Goal: Task Accomplishment & Management: Use online tool/utility

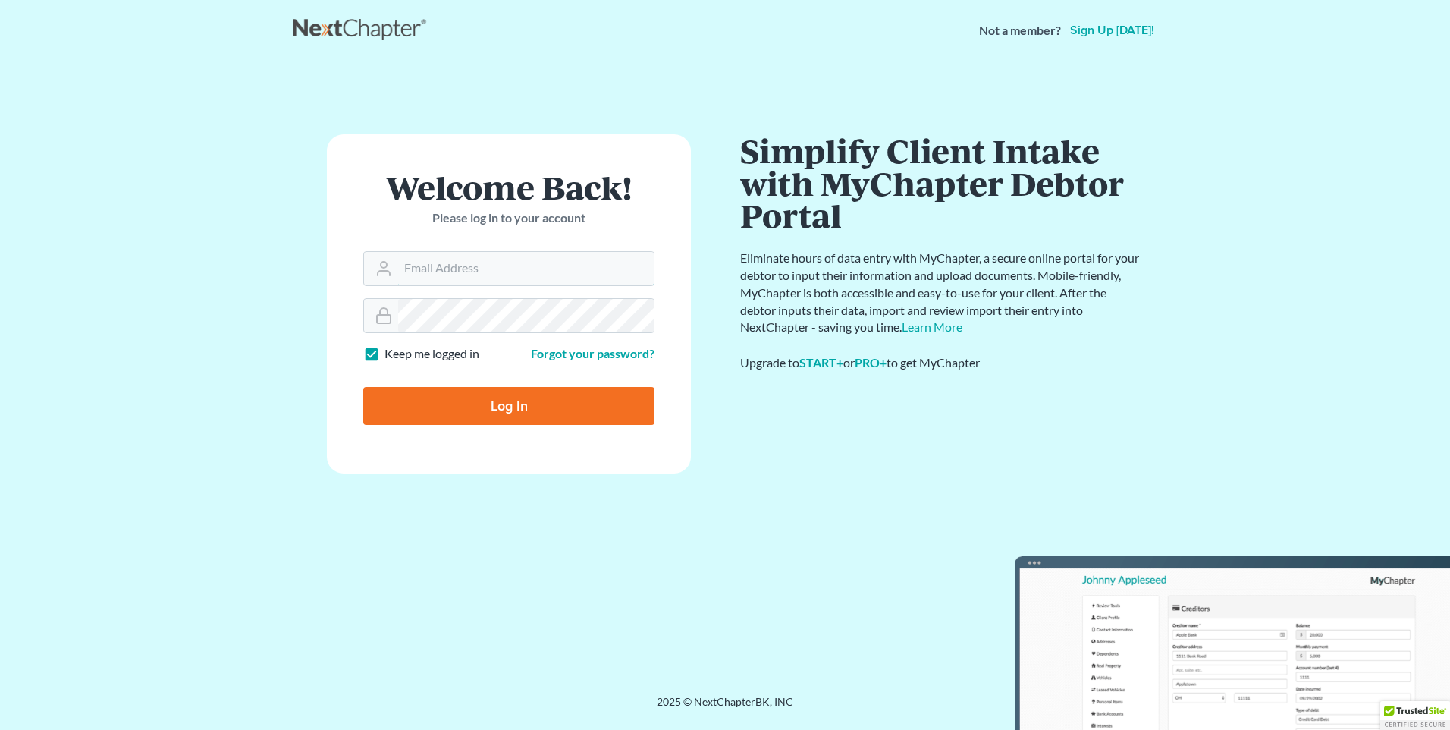
type input "[PERSON_NAME][EMAIL_ADDRESS][DOMAIN_NAME]"
click at [500, 402] on input "Log In" at bounding box center [508, 406] width 291 height 38
type input "Thinking..."
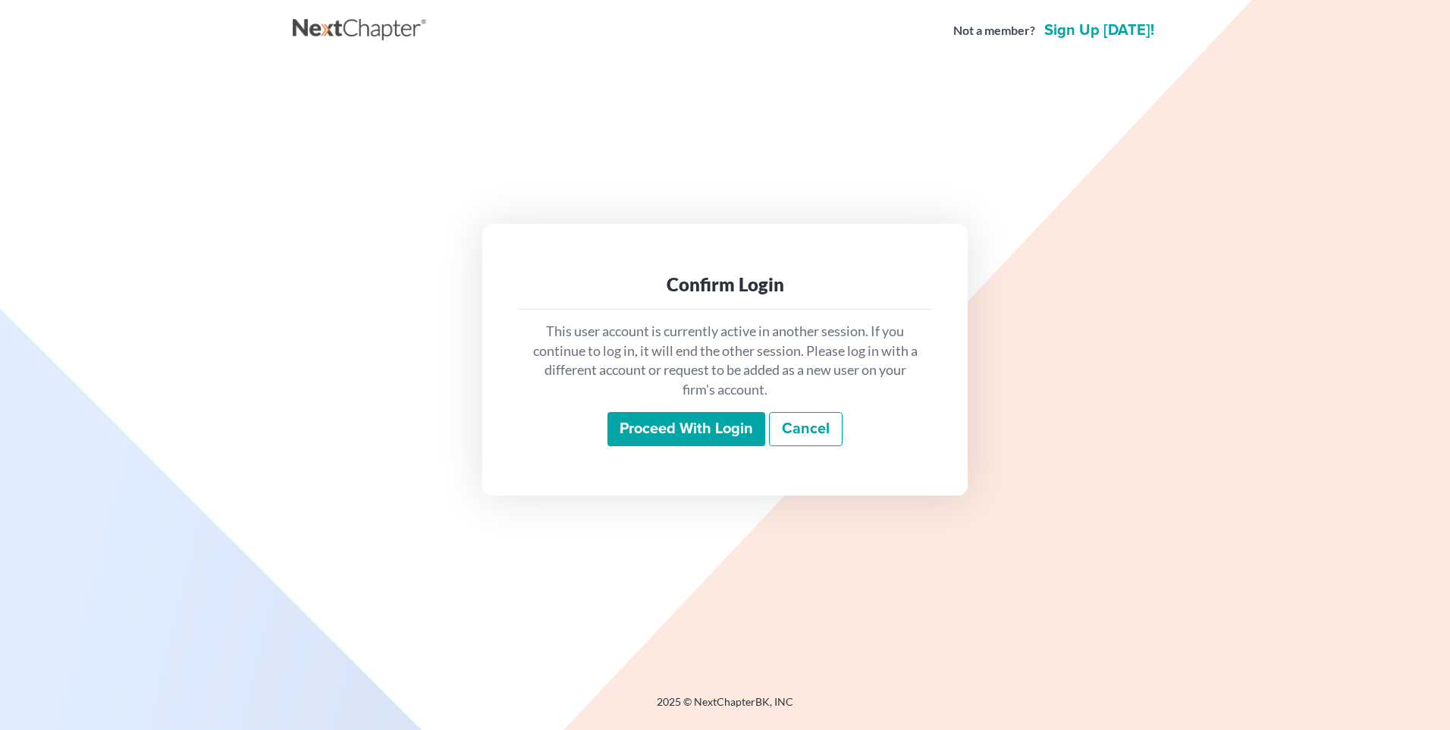
click at [649, 427] on input "Proceed with login" at bounding box center [687, 429] width 158 height 35
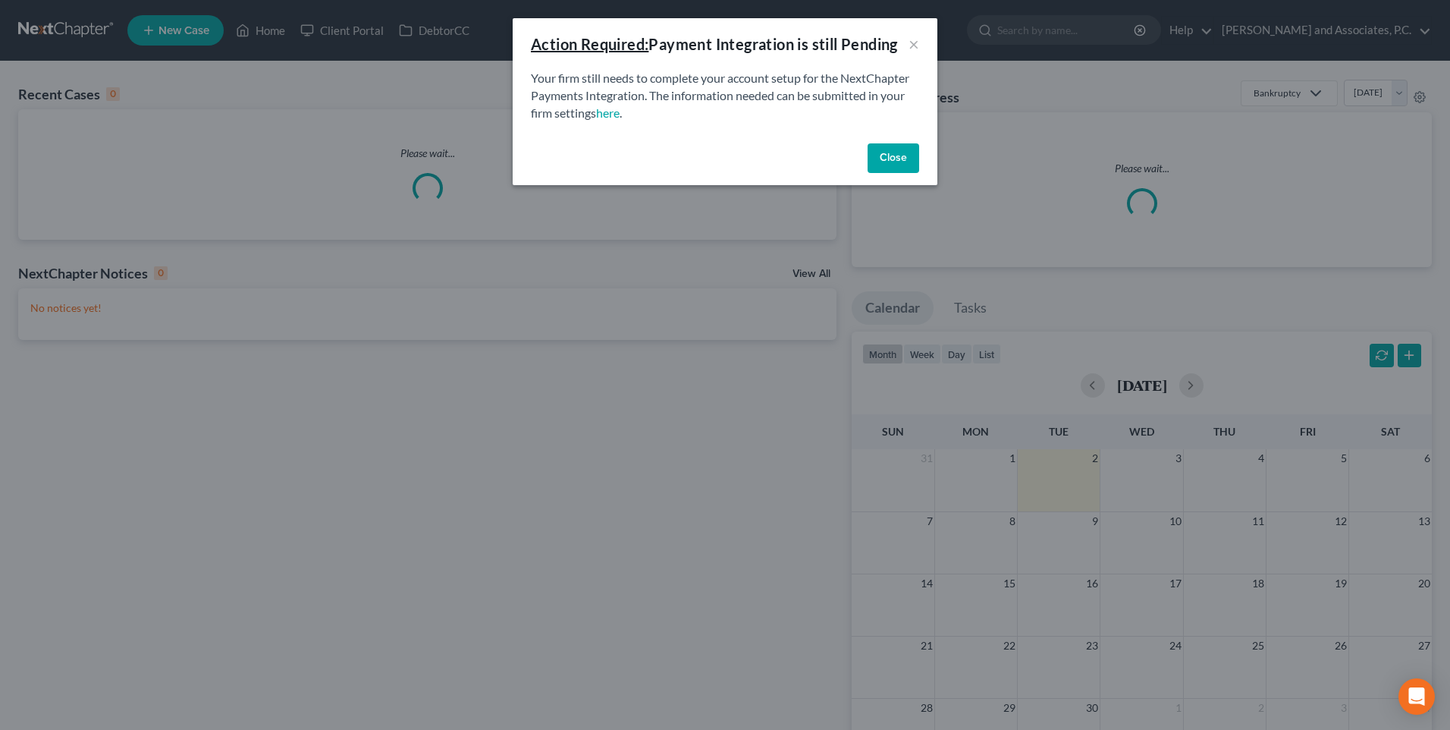
click at [887, 161] on button "Close" at bounding box center [894, 158] width 52 height 30
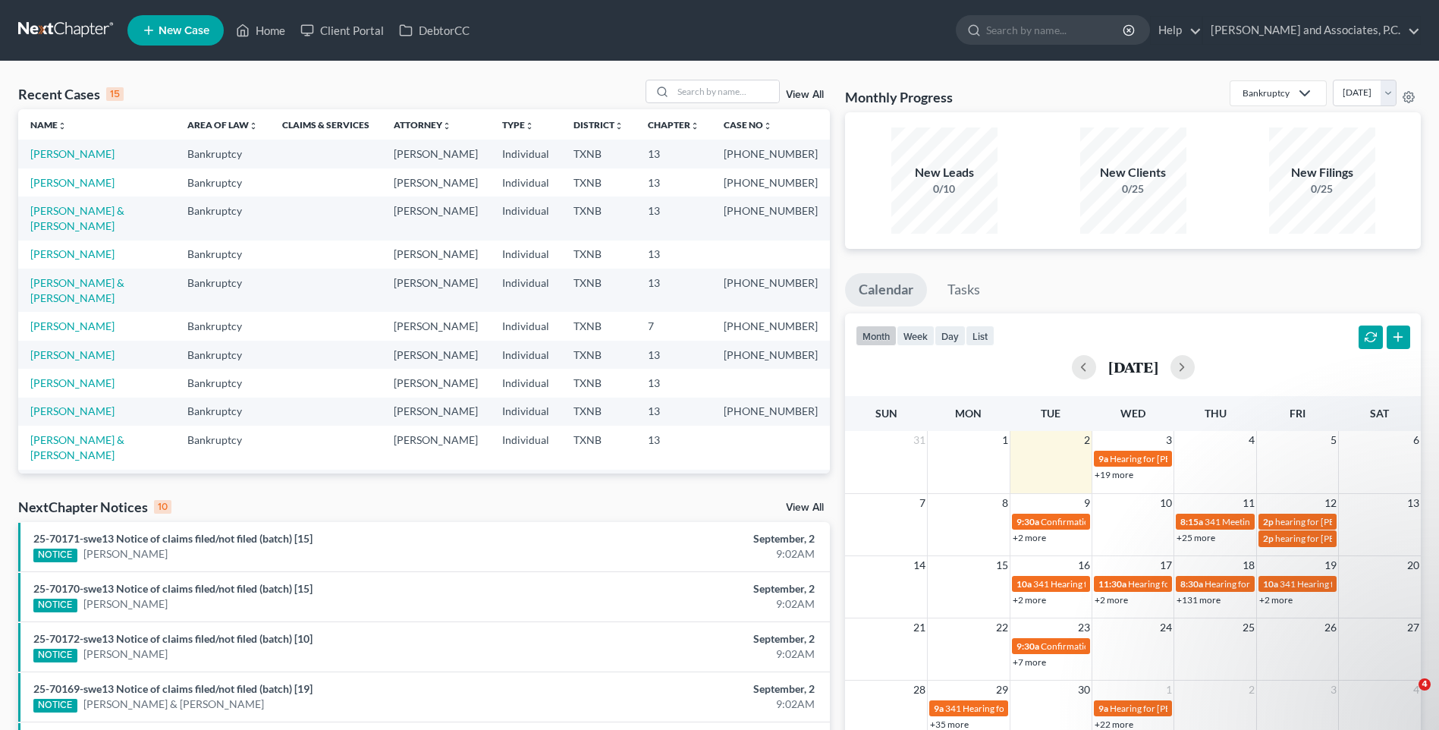
click at [490, 174] on td "Individual" at bounding box center [525, 182] width 71 height 28
